Goal: Task Accomplishment & Management: Use online tool/utility

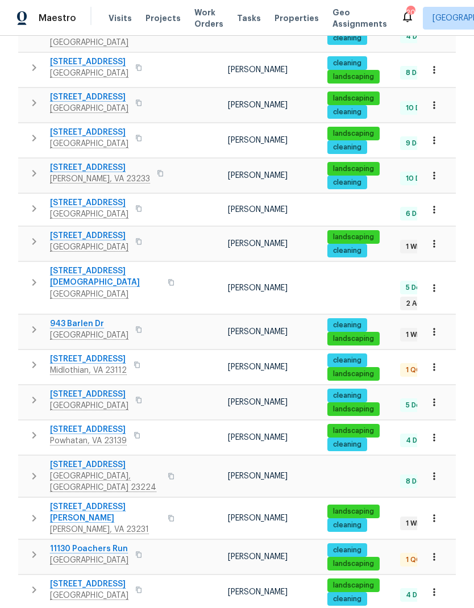
click at [37, 235] on icon "button" at bounding box center [34, 242] width 14 height 14
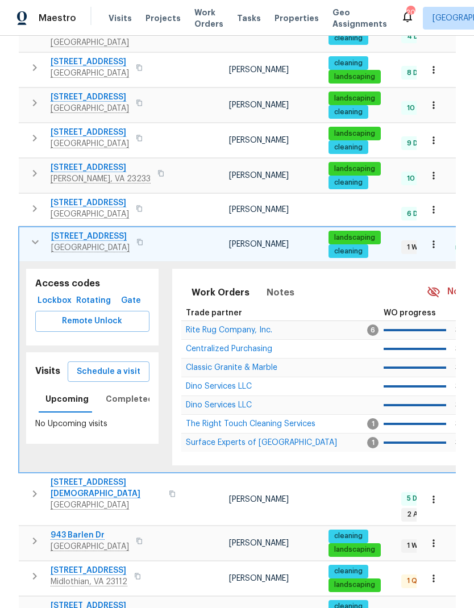
click at [43, 294] on span "Lockbox" at bounding box center [55, 301] width 30 height 14
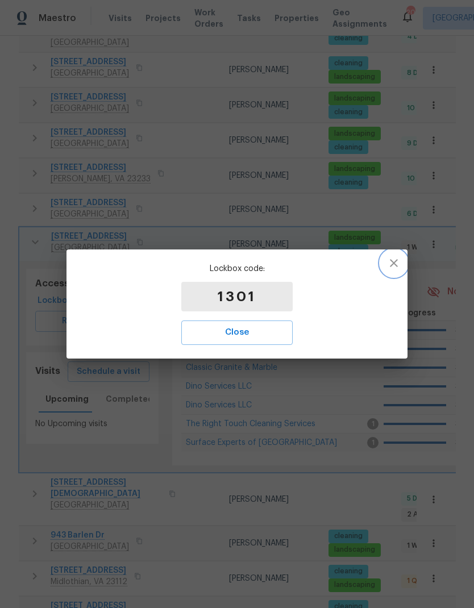
click at [400, 263] on icon "button" at bounding box center [394, 263] width 14 height 14
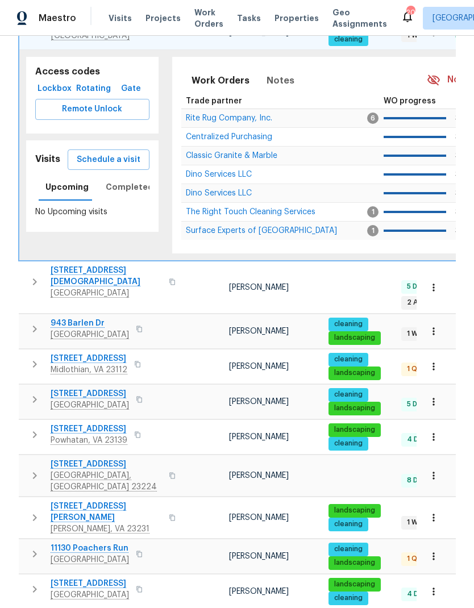
scroll to position [623, 0]
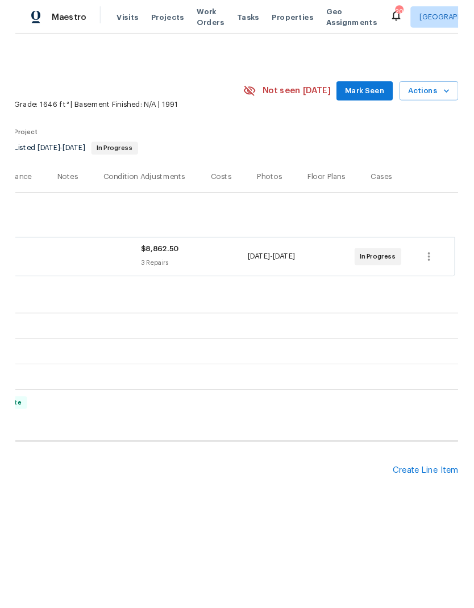
scroll to position [0, 168]
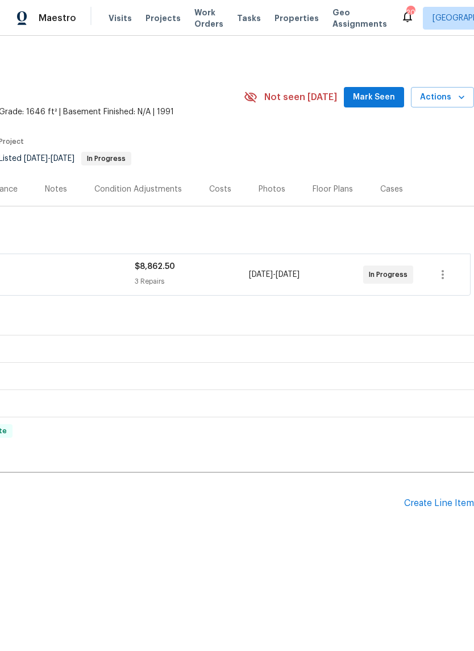
click at [423, 509] on div "Create Line Item" at bounding box center [439, 503] width 70 height 11
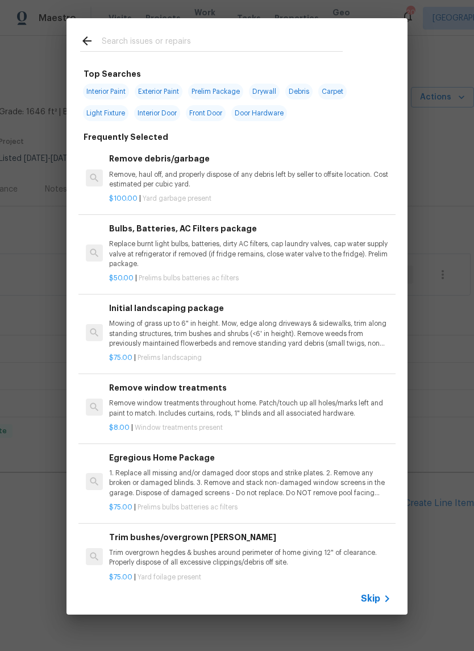
click at [269, 38] on input "text" at bounding box center [222, 42] width 241 height 17
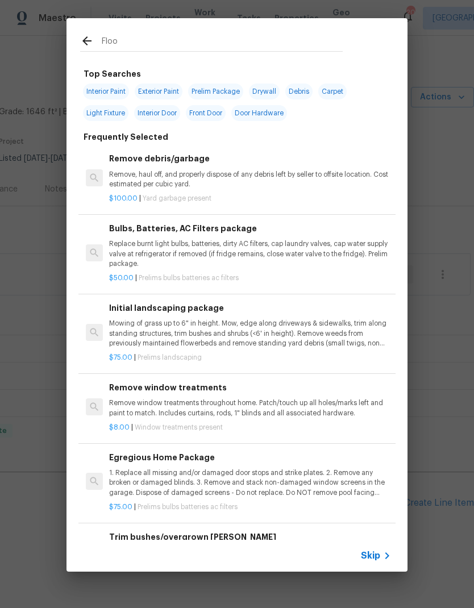
type input "Floor"
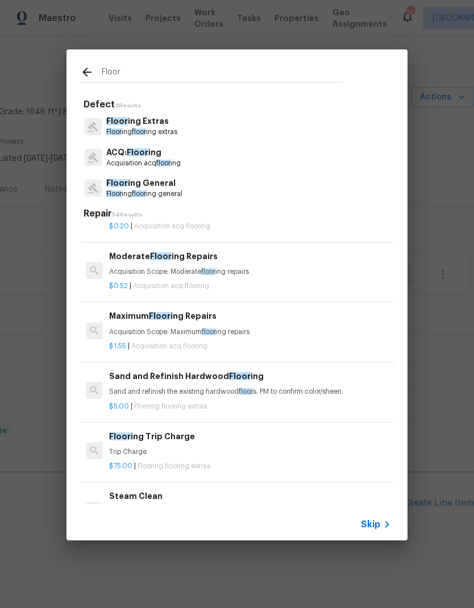
scroll to position [102, 0]
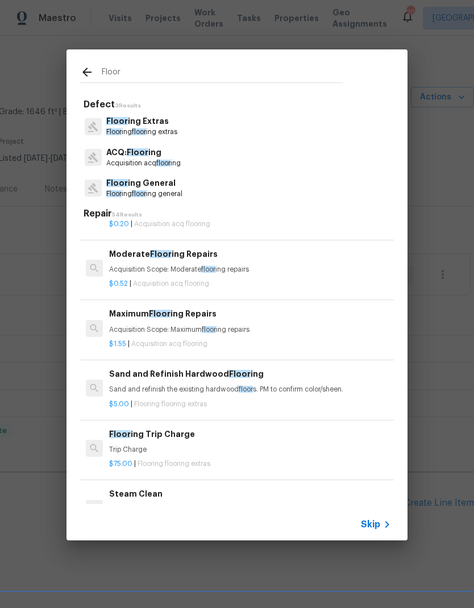
click at [161, 187] on p "Floor ing General" at bounding box center [144, 183] width 76 height 12
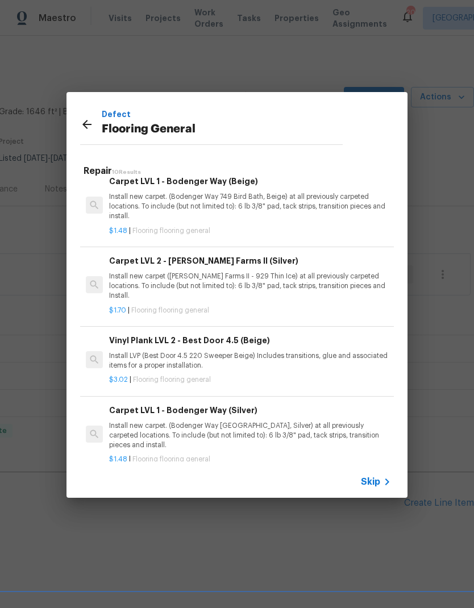
scroll to position [440, 0]
click at [246, 422] on p "Install new carpet. (Bodenger Way 945 Winter Ash, Silver) at all previously car…" at bounding box center [250, 436] width 282 height 29
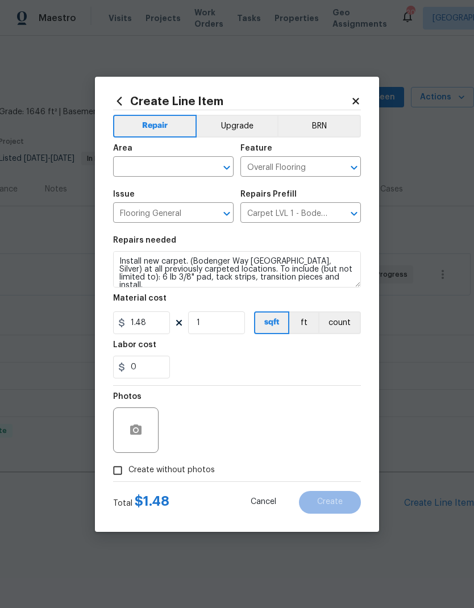
click at [248, 414] on div "Photos" at bounding box center [237, 423] width 248 height 74
click at [224, 171] on icon "Open" at bounding box center [227, 168] width 14 height 14
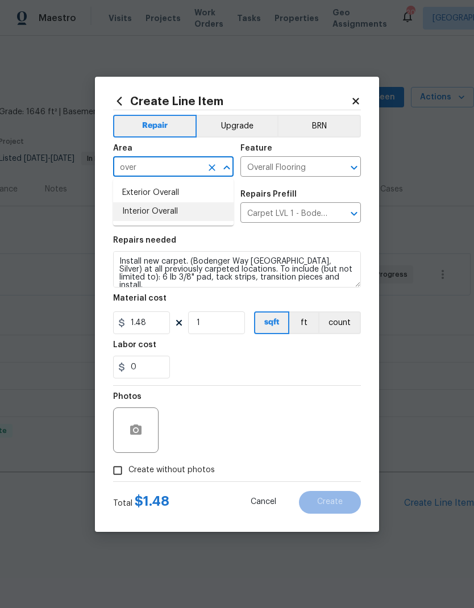
click at [181, 211] on li "Interior Overall" at bounding box center [173, 211] width 120 height 19
type input "Interior Overall"
click at [221, 356] on div "0" at bounding box center [237, 367] width 248 height 23
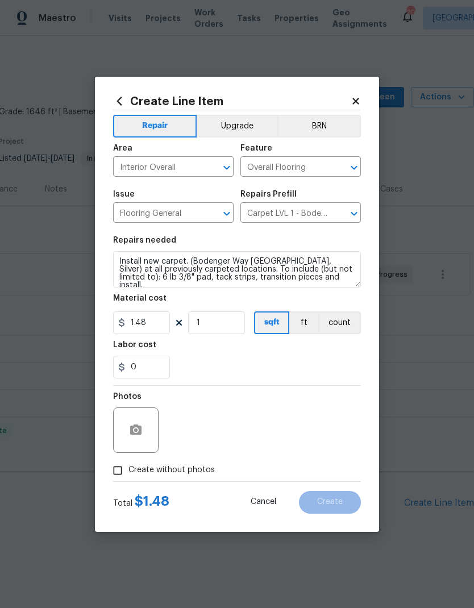
click at [221, 269] on textarea "Install new carpet. (Bodenger Way 945 Winter Ash, Silver) at all previously car…" at bounding box center [237, 269] width 248 height 36
click at [221, 268] on textarea "Install new carpet. (Bodenger Way 945 Winter Ash, Silver) at all previously car…" at bounding box center [237, 269] width 248 height 36
click at [219, 269] on textarea "Install new carpet. (Bodenger Way 945 Winter Ash, Silver) at all previously car…" at bounding box center [237, 269] width 248 height 36
click at [219, 268] on textarea "Install new carpet. (Bodenger Way 945 Winter Ash, Silver) at all previously car…" at bounding box center [237, 269] width 248 height 36
click at [225, 267] on textarea "Install new carpet. (Bodenger Way 945 Winter Ash, Silver) at all previously car…" at bounding box center [237, 269] width 248 height 36
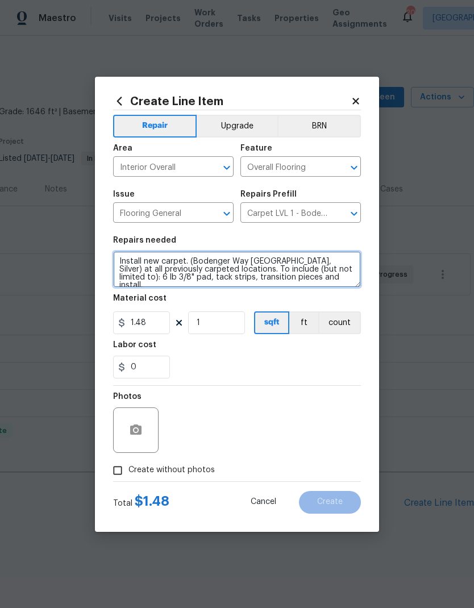
click at [241, 253] on textarea "Install new carpet. (Bodenger Way 945 Winter Ash, Silver) at all previously car…" at bounding box center [237, 269] width 248 height 36
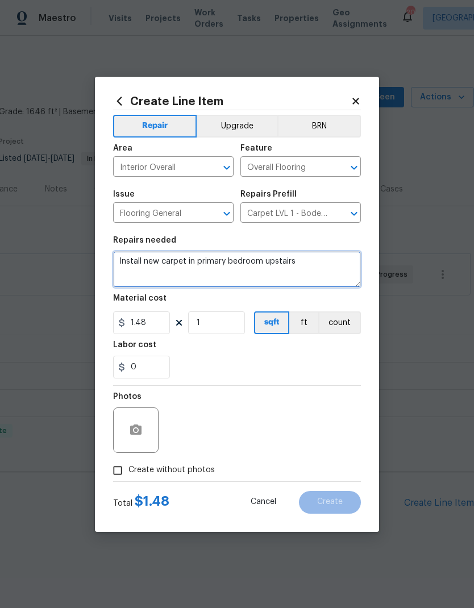
type textarea "Install new carpet in primary bedroom upstairs"
click at [252, 359] on div "0" at bounding box center [237, 367] width 248 height 23
click at [127, 472] on input "Create without photos" at bounding box center [118, 471] width 22 height 22
checkbox input "true"
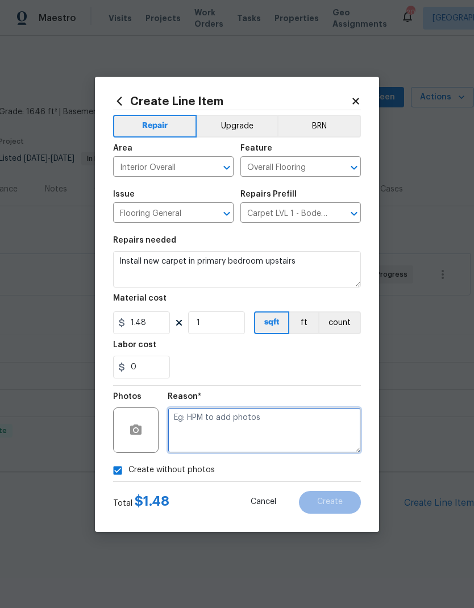
click at [290, 425] on textarea at bounding box center [264, 430] width 193 height 45
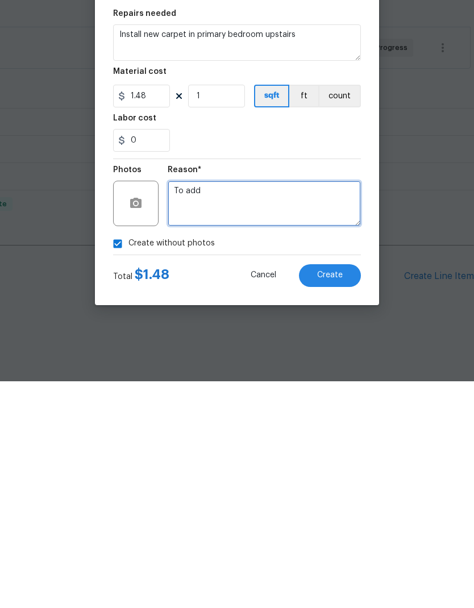
type textarea "To add"
click at [334, 498] on span "Create" at bounding box center [330, 502] width 26 height 9
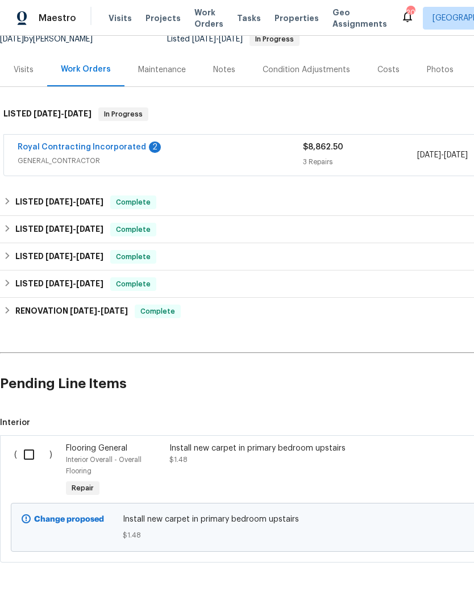
scroll to position [118, 0]
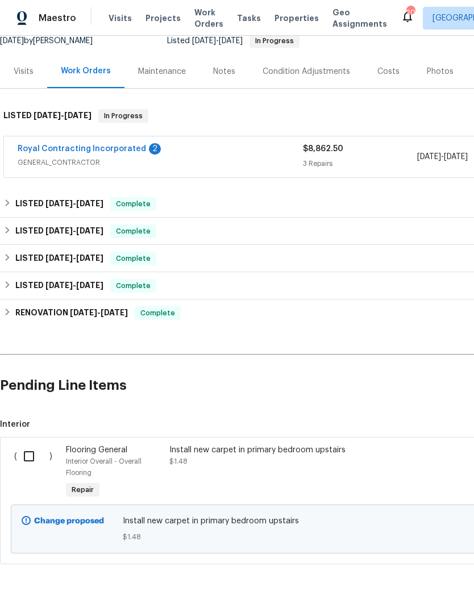
click at [34, 445] on input "checkbox" at bounding box center [33, 456] width 32 height 24
checkbox input "true"
click at [411, 579] on span "Create Work Order" at bounding box center [409, 580] width 76 height 14
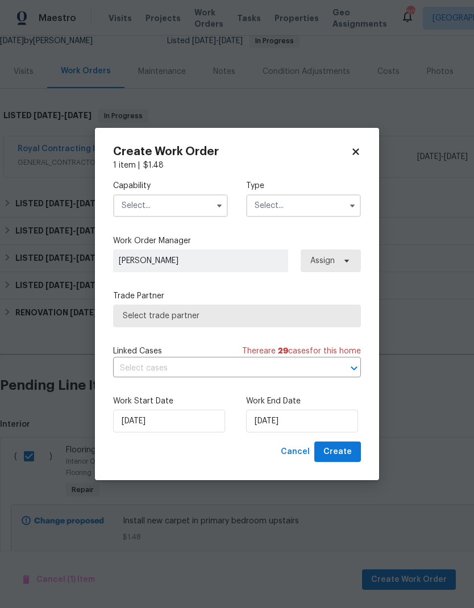
click at [210, 210] on input "text" at bounding box center [170, 205] width 115 height 23
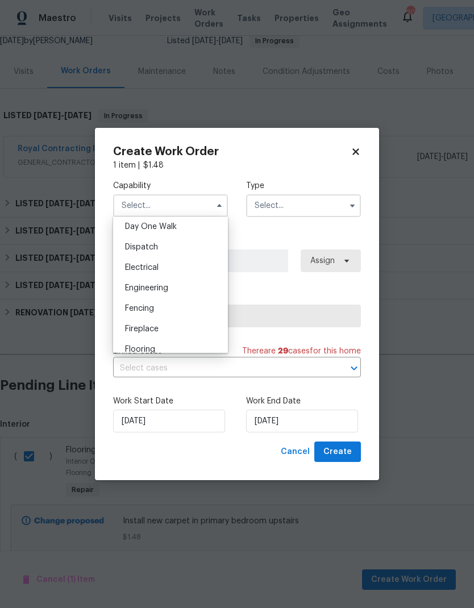
scroll to position [329, 0]
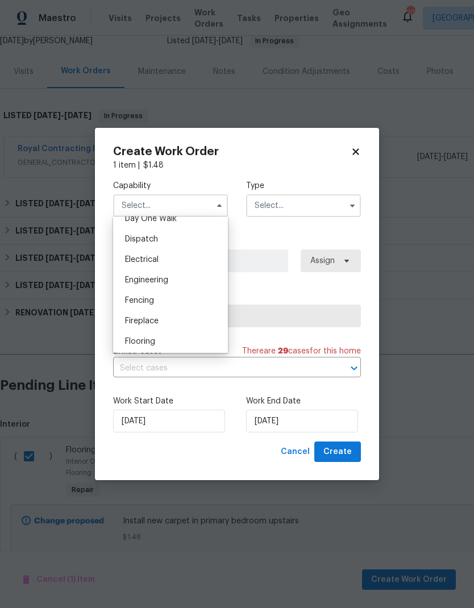
click at [186, 343] on div "Flooring" at bounding box center [170, 341] width 109 height 20
type input "Flooring"
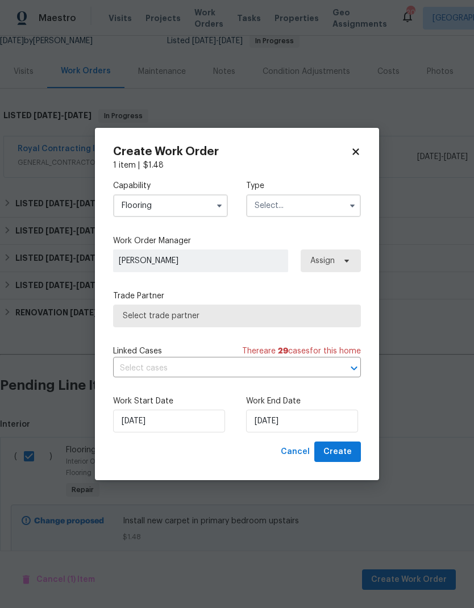
click at [313, 208] on input "text" at bounding box center [303, 205] width 115 height 23
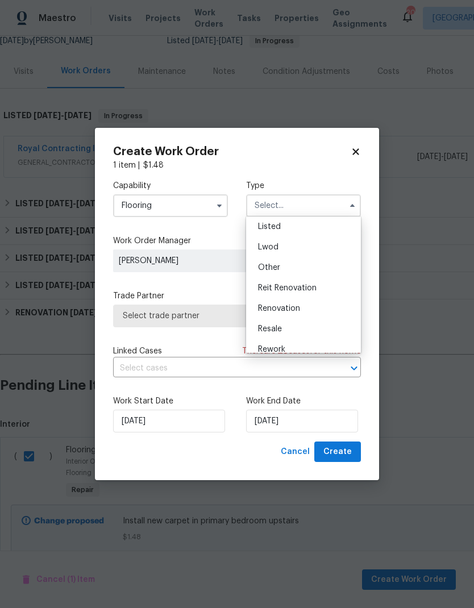
scroll to position [93, 0]
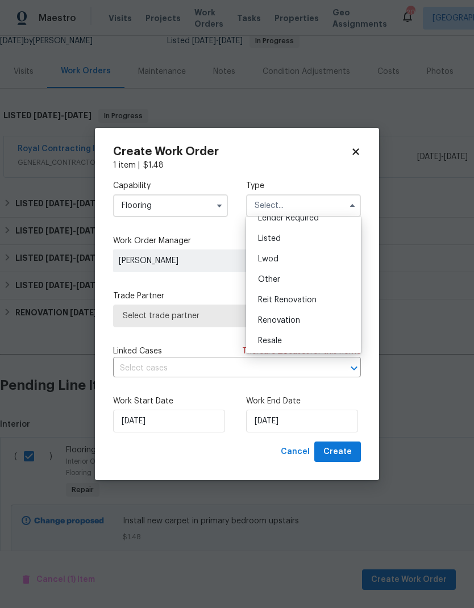
click at [301, 236] on div "Listed" at bounding box center [303, 238] width 109 height 20
type input "Listed"
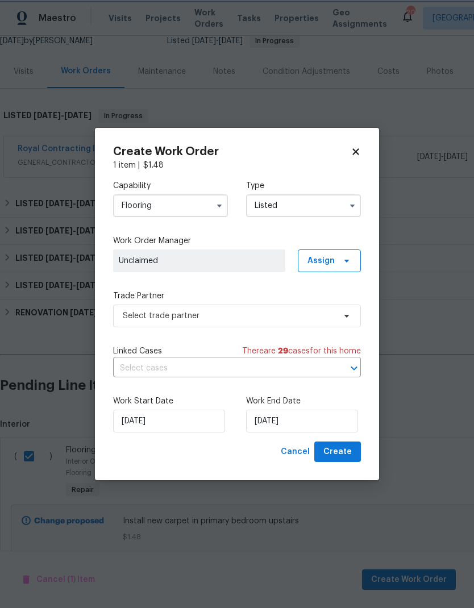
scroll to position [0, 0]
click at [352, 372] on icon "Open" at bounding box center [354, 368] width 14 height 14
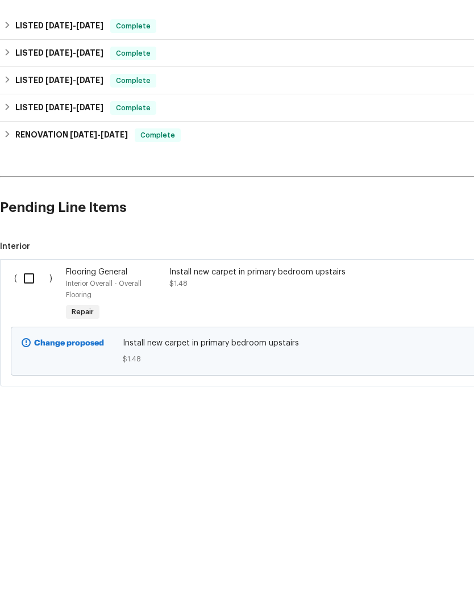
scroll to position [45, 0]
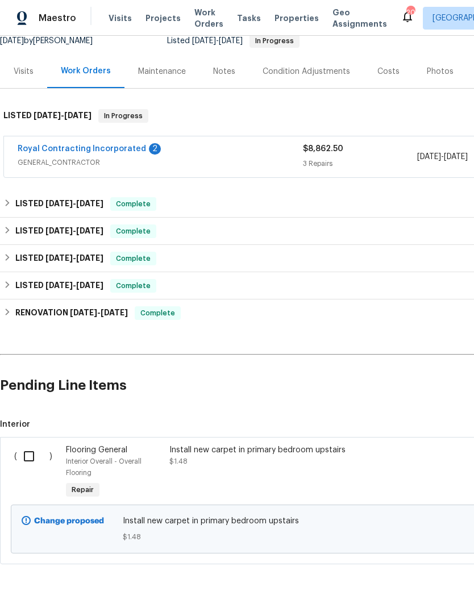
click at [42, 444] on input "checkbox" at bounding box center [33, 456] width 32 height 24
checkbox input "true"
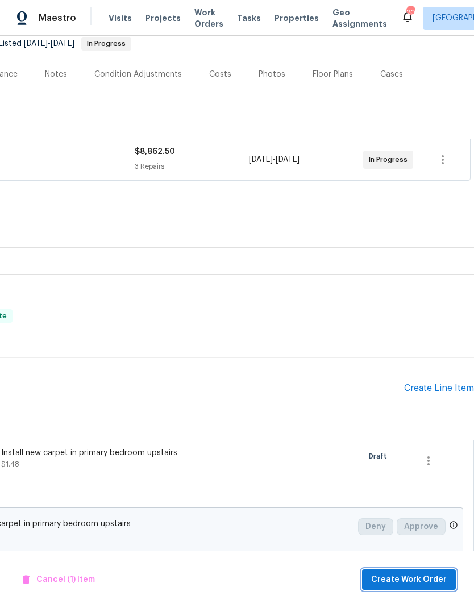
click at [430, 585] on span "Create Work Order" at bounding box center [409, 580] width 76 height 14
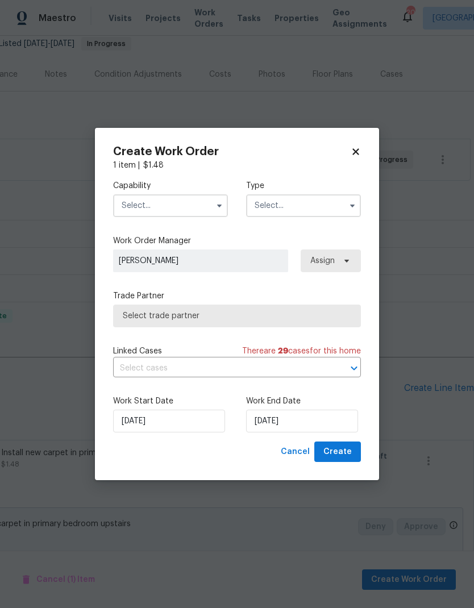
click at [218, 207] on icon "button" at bounding box center [219, 205] width 9 height 9
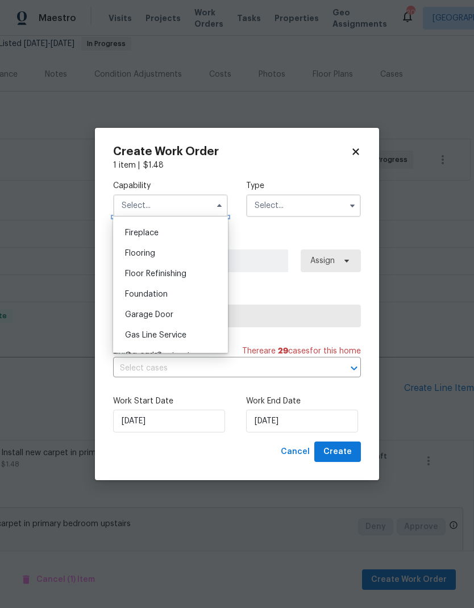
scroll to position [438, 0]
click at [183, 236] on div "Flooring" at bounding box center [170, 233] width 109 height 20
type input "Flooring"
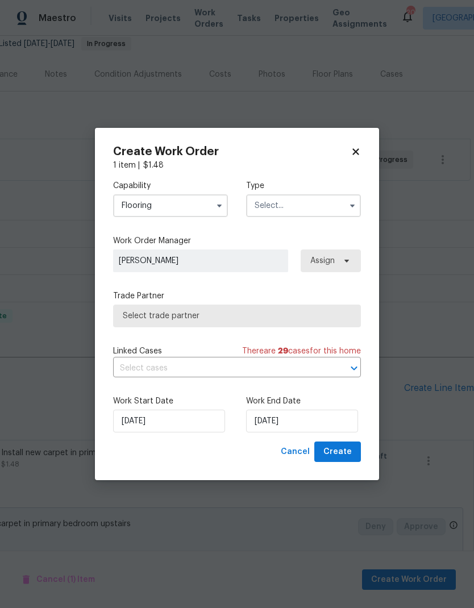
click at [314, 204] on input "text" at bounding box center [303, 205] width 115 height 23
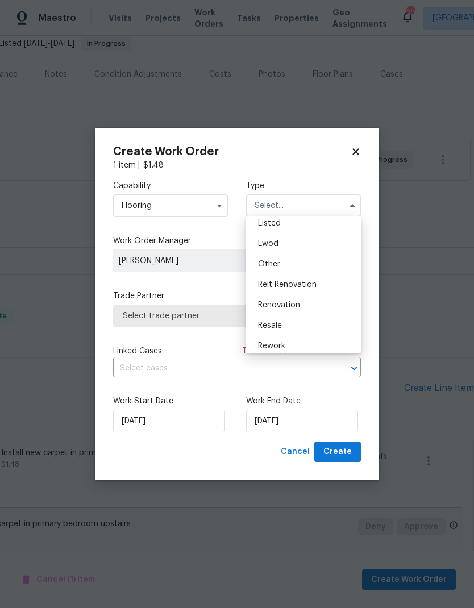
scroll to position [107, 0]
click at [295, 221] on div "Listed" at bounding box center [303, 224] width 109 height 20
type input "Listed"
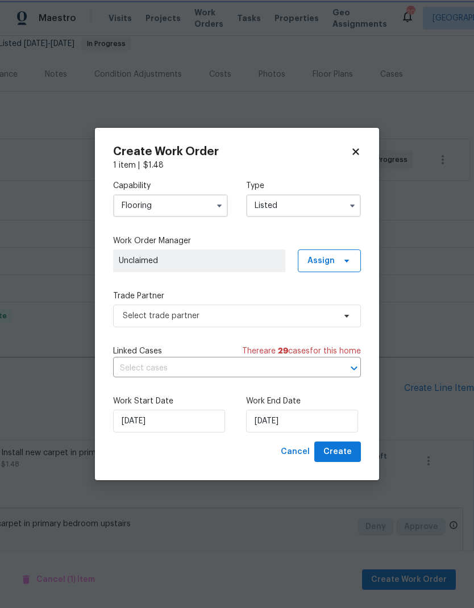
scroll to position [0, 0]
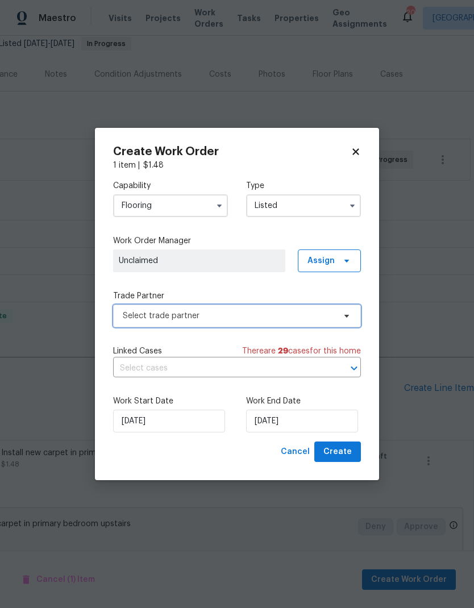
click at [277, 318] on span "Select trade partner" at bounding box center [229, 315] width 212 height 11
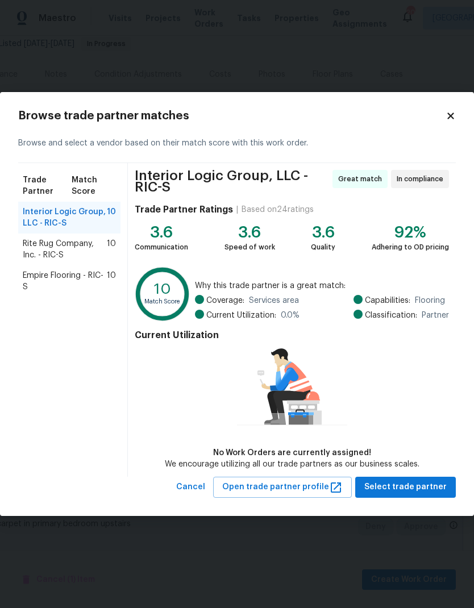
click at [76, 256] on span "Rite Rug Company, Inc. - RIC-S" at bounding box center [65, 249] width 84 height 23
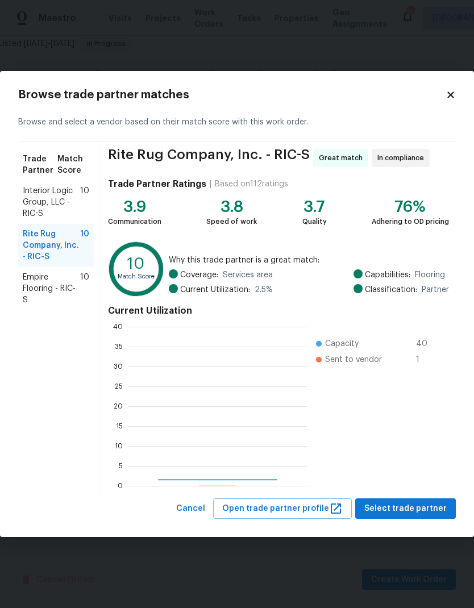
scroll to position [159, 178]
click at [409, 518] on button "Select trade partner" at bounding box center [405, 508] width 101 height 21
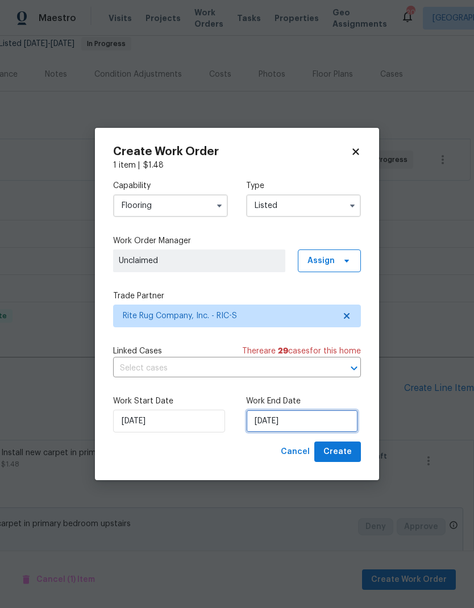
click at [278, 427] on input "10/9/2025" at bounding box center [302, 421] width 112 height 23
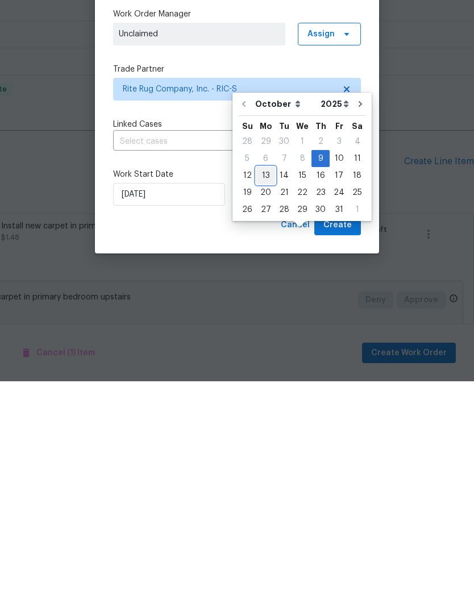
click at [264, 394] on div "13" at bounding box center [265, 402] width 19 height 16
type input "10/13/2025"
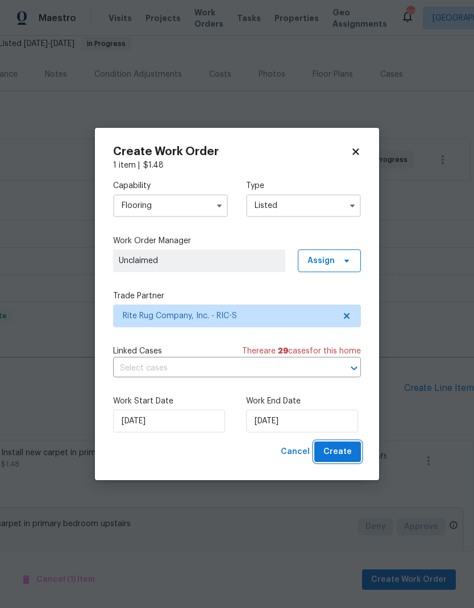
click at [344, 455] on span "Create" at bounding box center [337, 452] width 28 height 14
checkbox input "false"
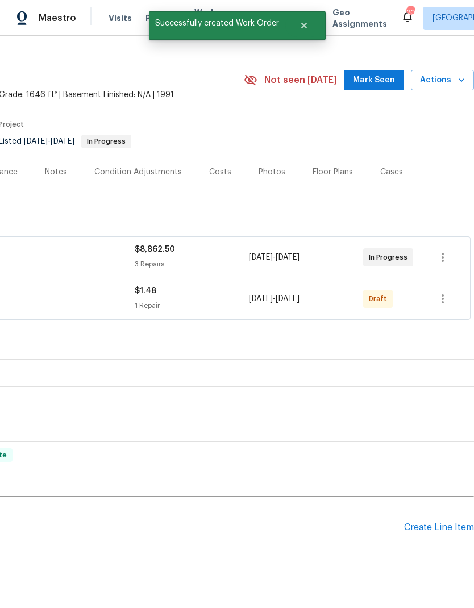
scroll to position [17, 168]
click at [443, 292] on icon "button" at bounding box center [443, 299] width 14 height 14
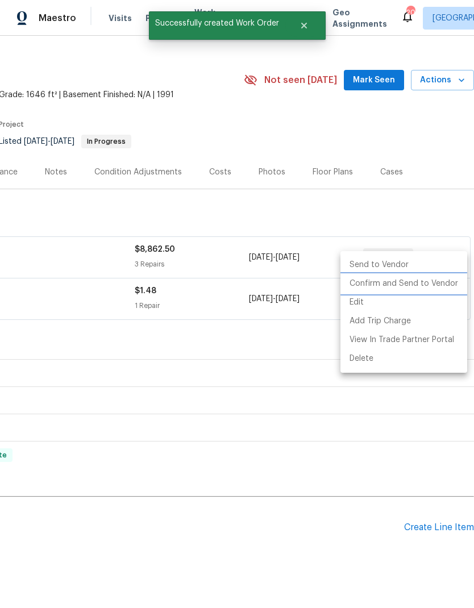
click at [431, 286] on li "Confirm and Send to Vendor" at bounding box center [403, 284] width 127 height 19
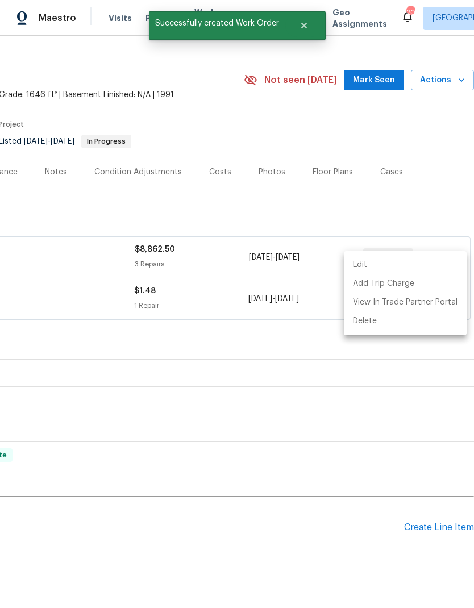
click at [228, 301] on div at bounding box center [237, 304] width 474 height 608
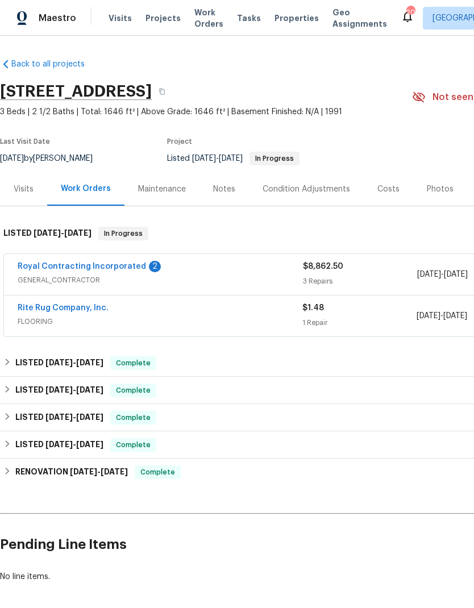
scroll to position [0, 0]
